Goal: Task Accomplishment & Management: Manage account settings

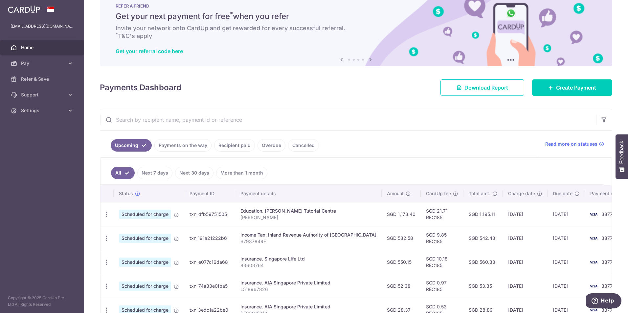
scroll to position [33, 0]
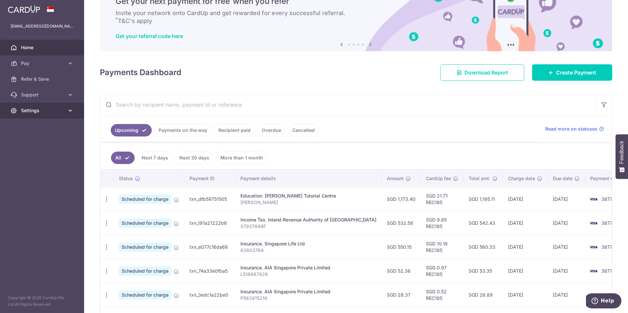
click at [43, 110] on span "Settings" at bounding box center [42, 110] width 43 height 7
click at [32, 144] on span "Logout" at bounding box center [42, 142] width 43 height 7
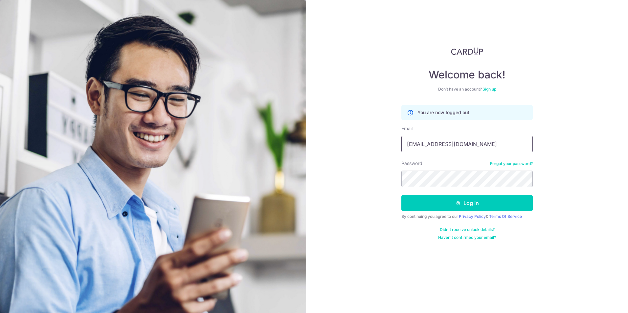
drag, startPoint x: 467, startPoint y: 143, endPoint x: 356, endPoint y: 140, distance: 111.0
click at [356, 140] on div "Welcome back! Don’t have an account? Sign up You are now logged out Email asska…" at bounding box center [467, 156] width 322 height 313
type input "[EMAIL_ADDRESS][DOMAIN_NAME]"
click at [428, 201] on button "Log in" at bounding box center [466, 203] width 131 height 16
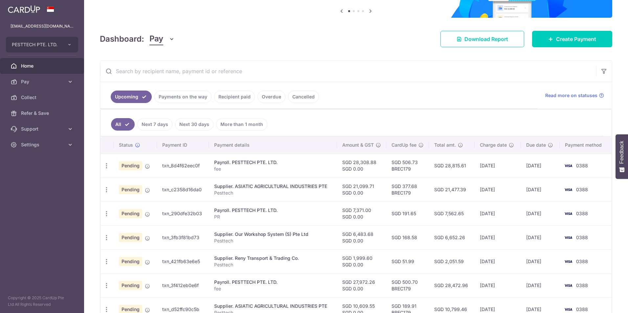
scroll to position [131, 0]
